Goal: Task Accomplishment & Management: Complete application form

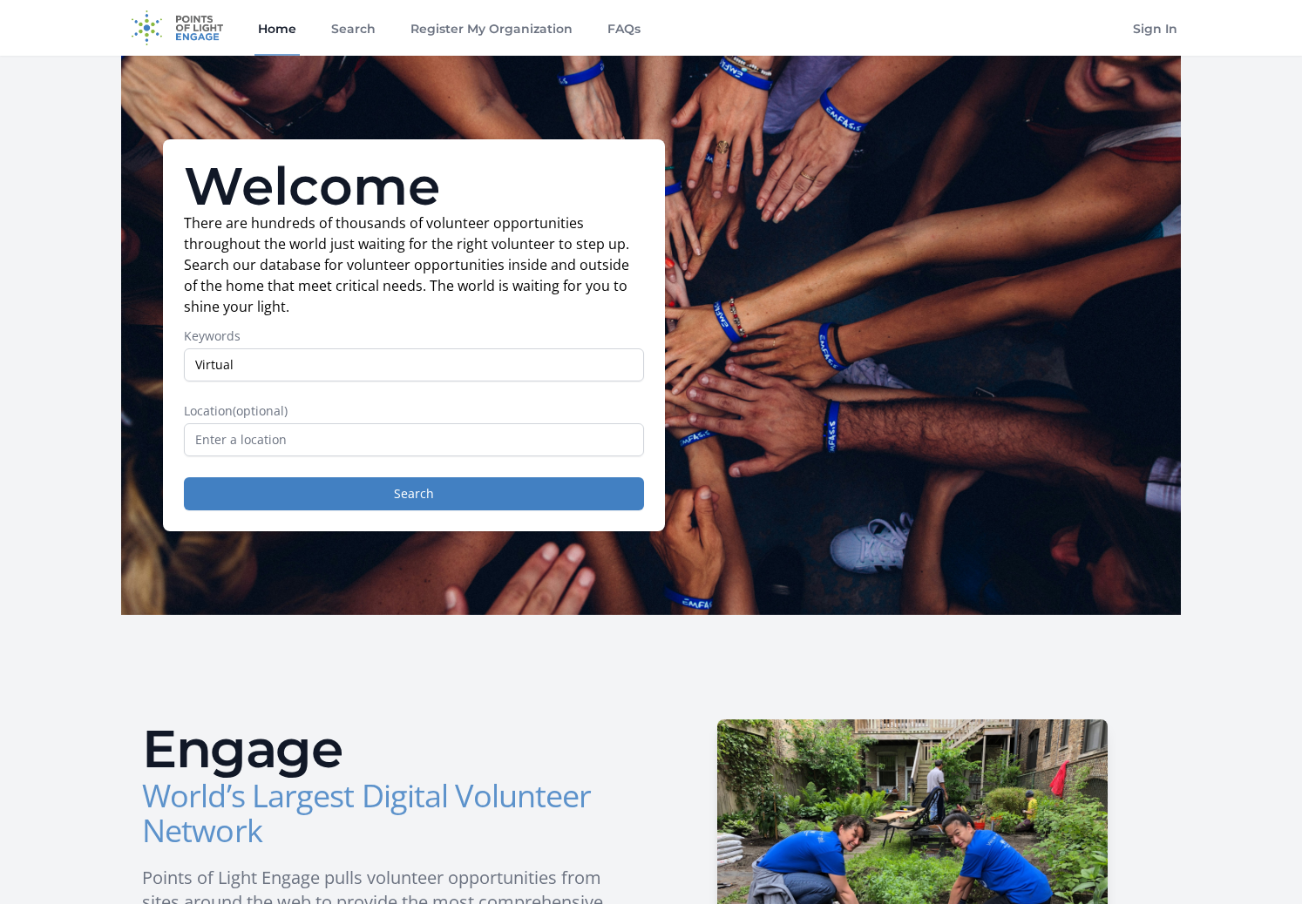
type input "Virtual"
click at [184, 477] on button "Search" at bounding box center [414, 493] width 460 height 33
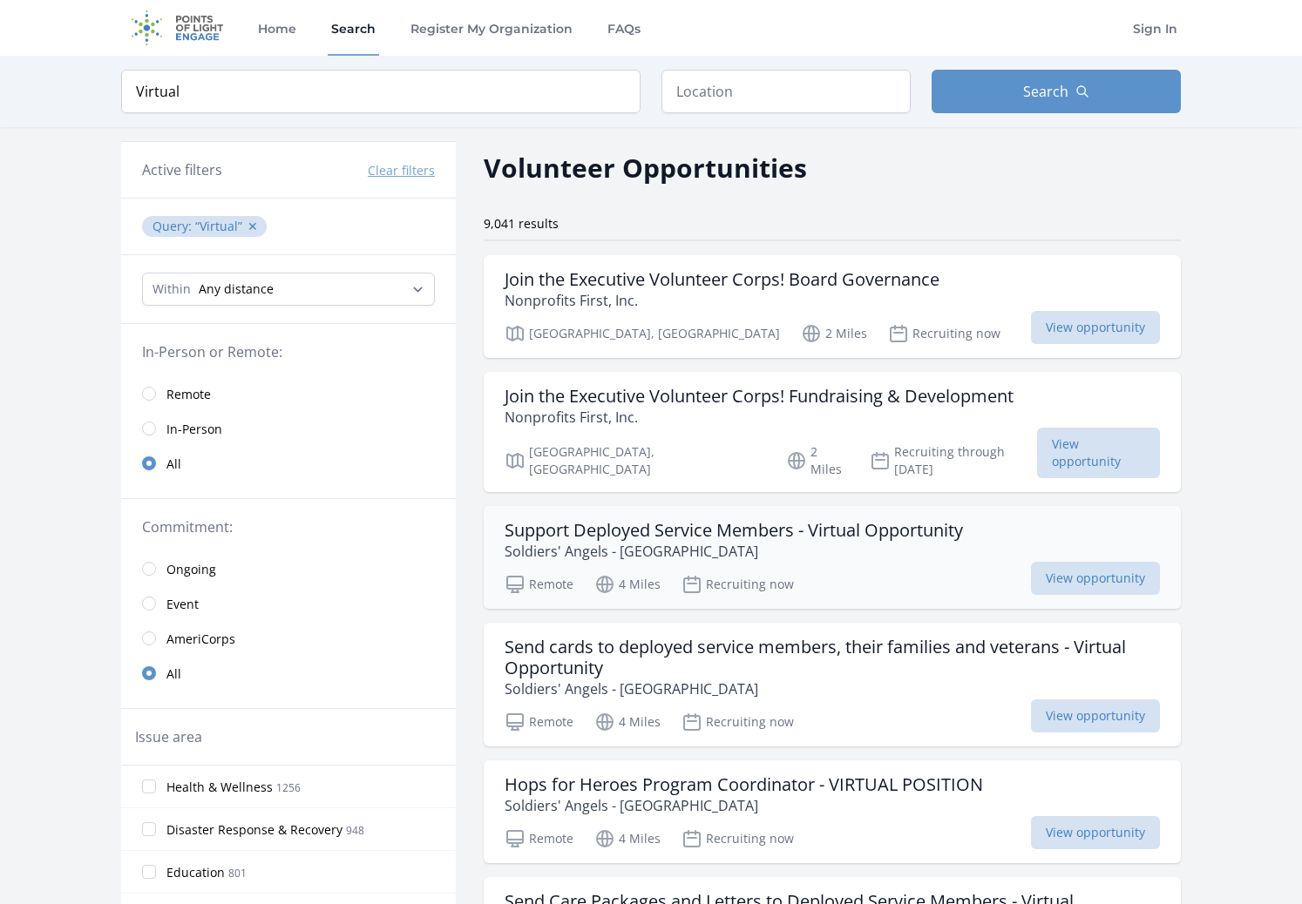
click at [747, 541] on p "Soldiers' Angels - West Palm Beach" at bounding box center [733, 551] width 458 height 21
click at [167, 394] on span "Remote" at bounding box center [188, 394] width 44 height 17
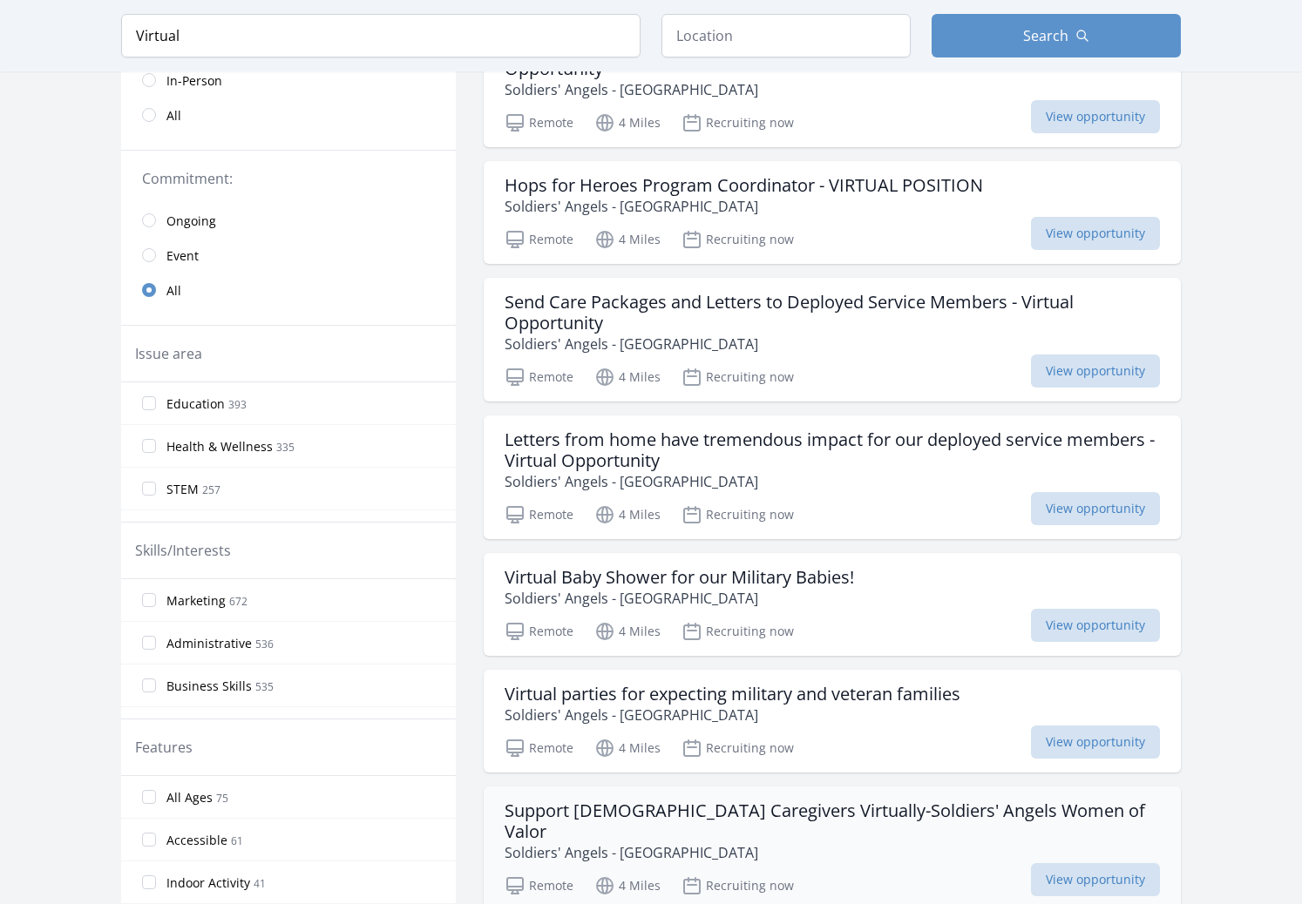
scroll to position [697, 0]
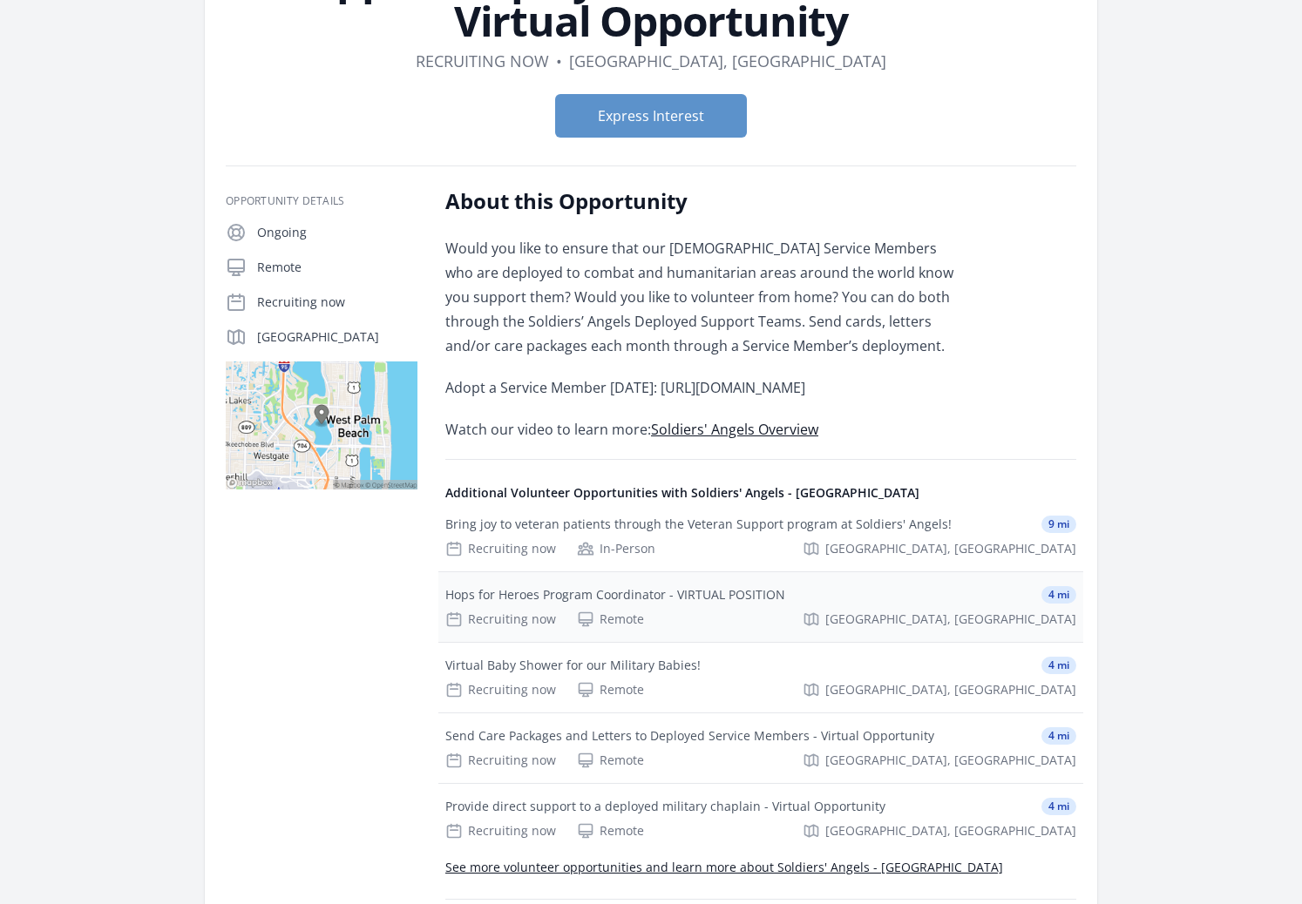
scroll to position [349, 0]
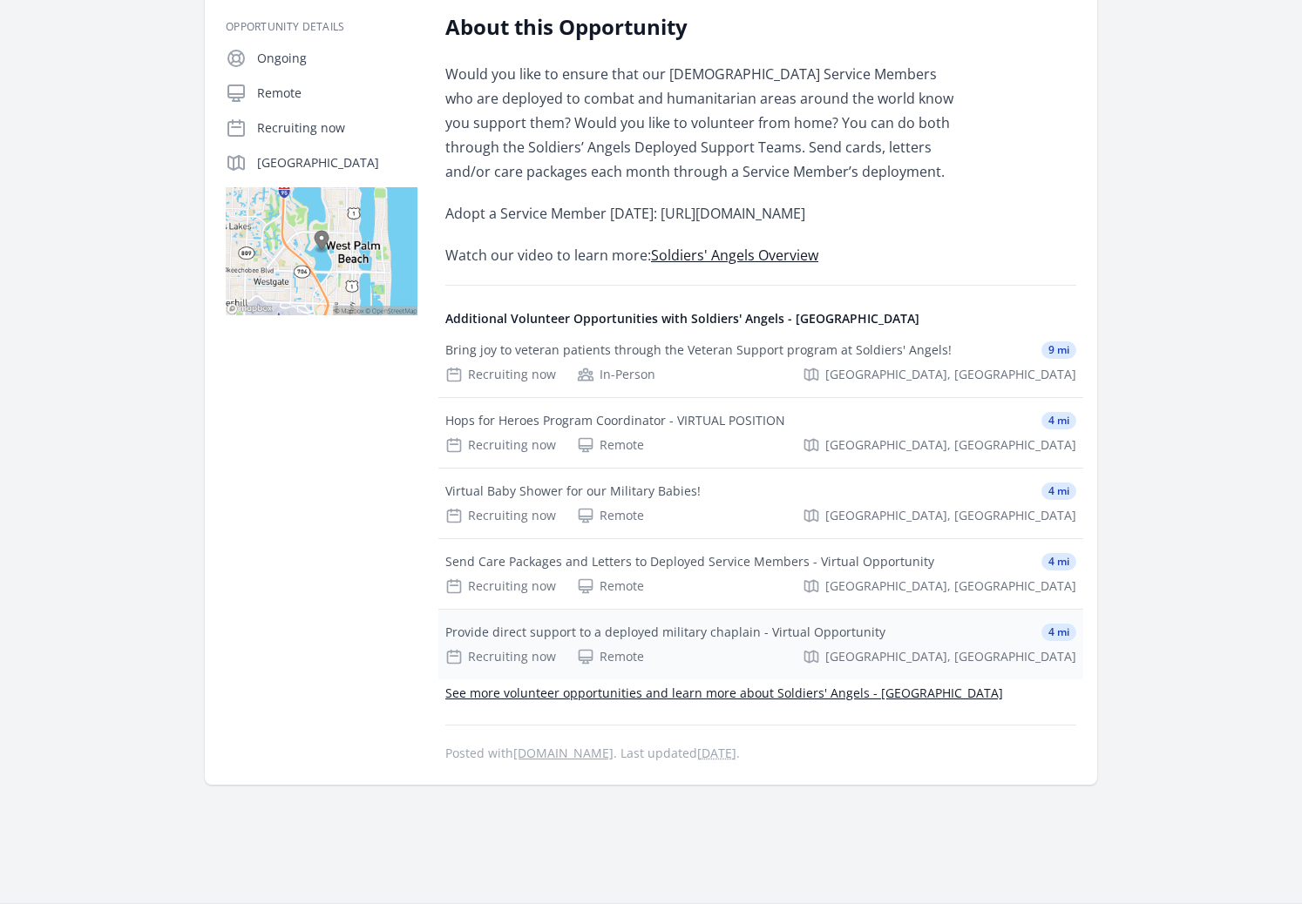
click at [665, 666] on div "Recruiting now Remote [GEOGRAPHIC_DATA], [GEOGRAPHIC_DATA]" at bounding box center [760, 656] width 631 height 17
